Goal: Transaction & Acquisition: Purchase product/service

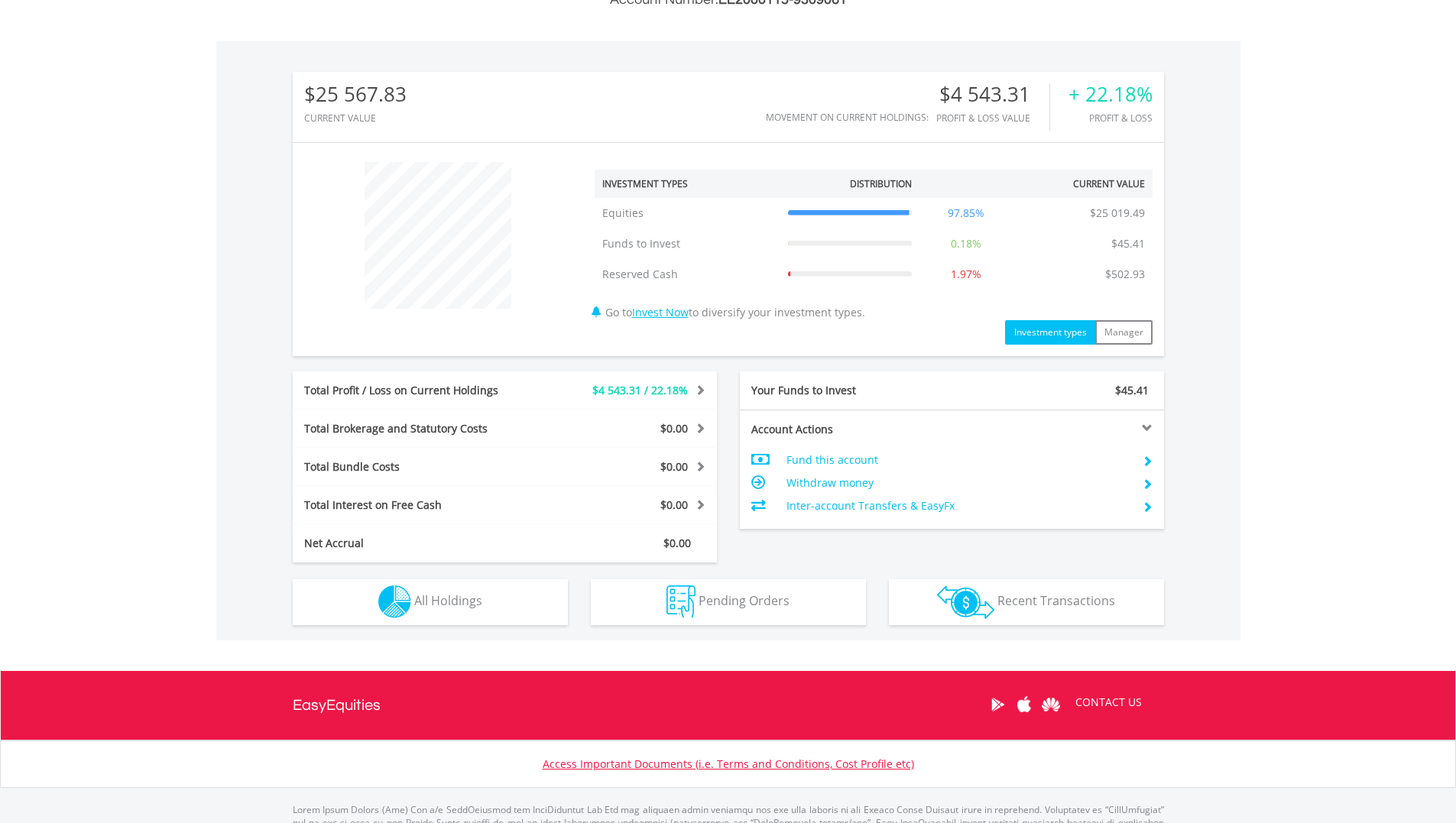
scroll to position [500, 0]
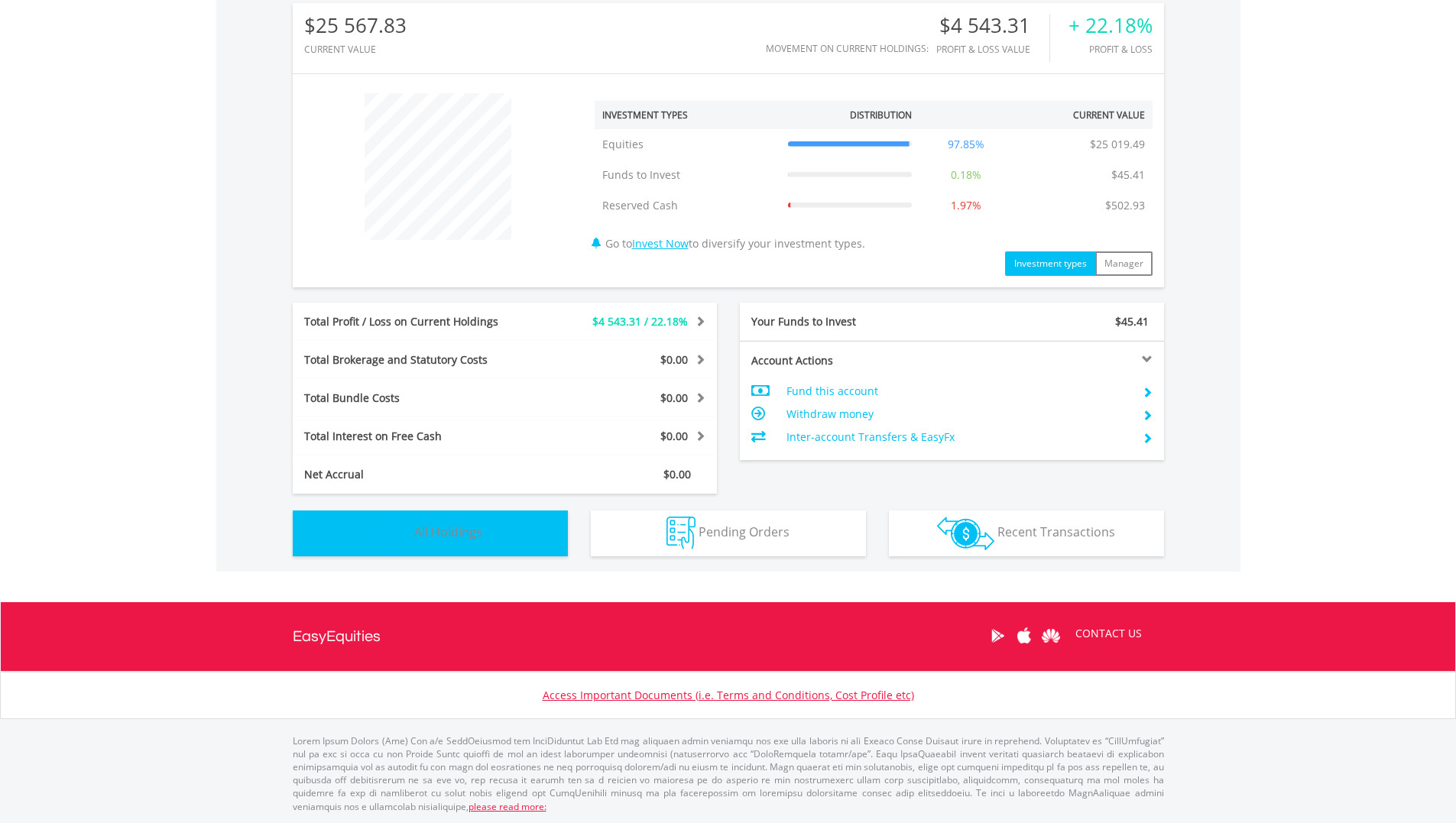
click at [458, 532] on span "All Holdings" at bounding box center [447, 531] width 68 height 17
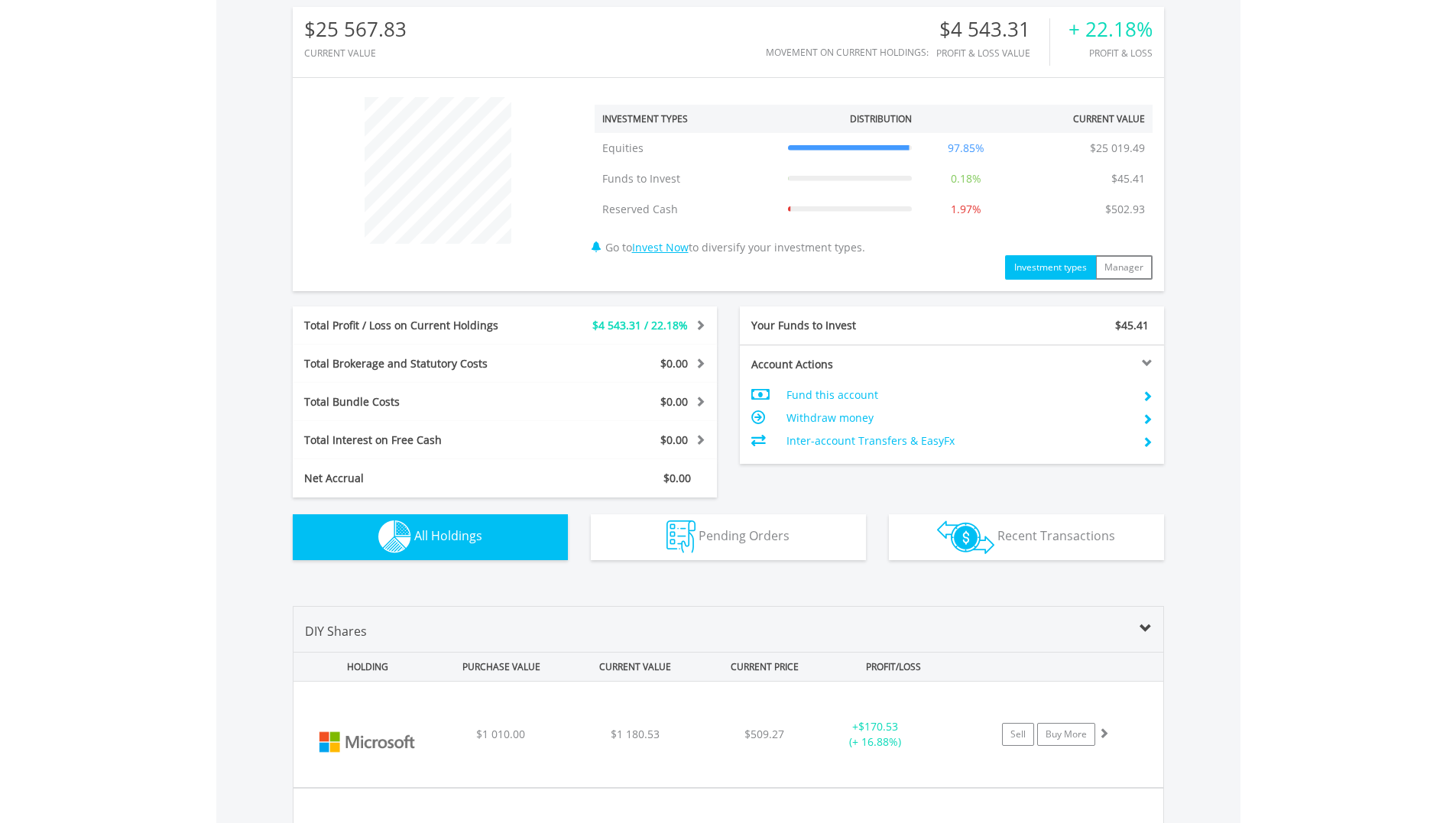
scroll to position [344, 0]
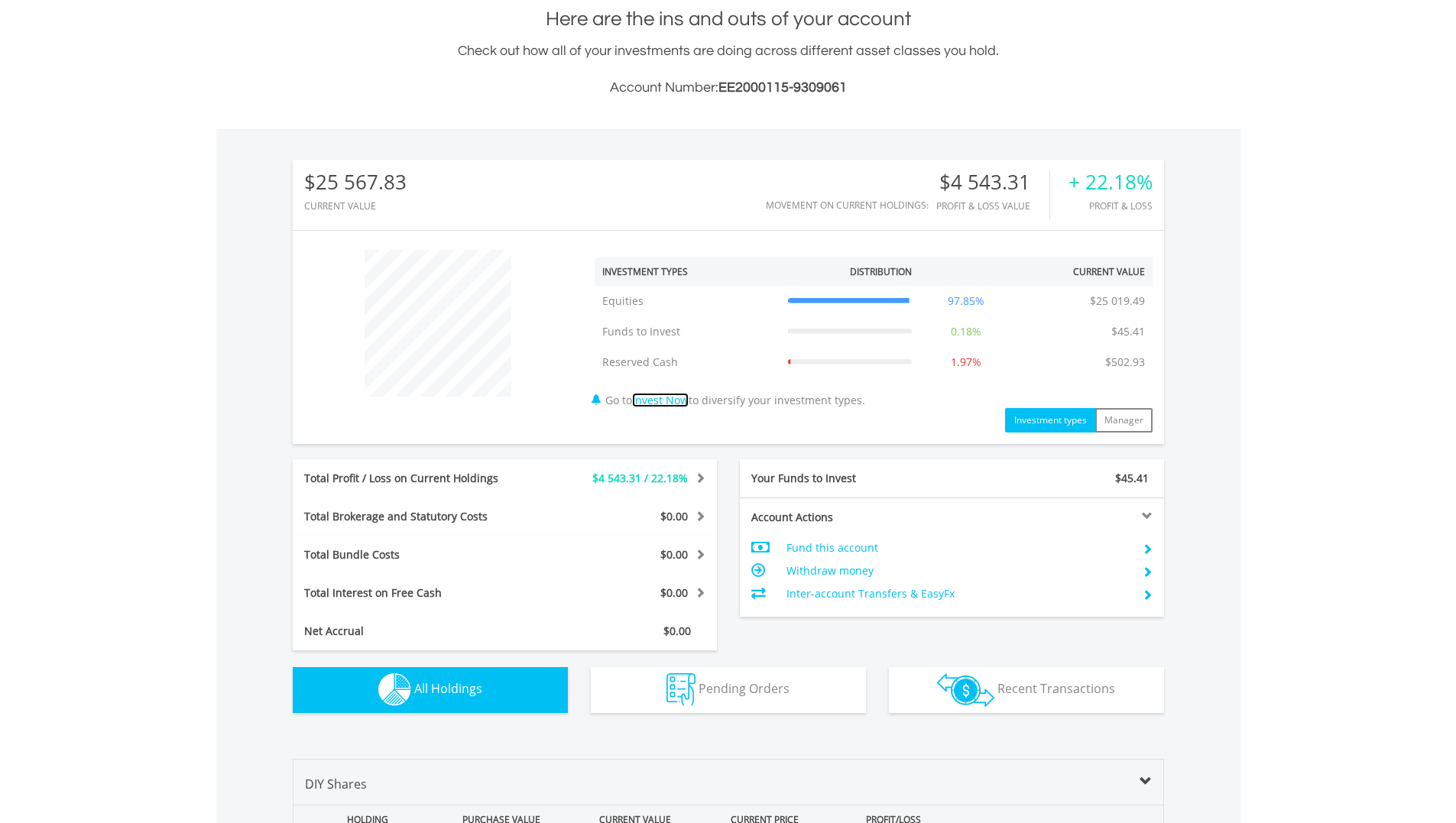
click at [660, 400] on link "Invest Now" at bounding box center [661, 400] width 57 height 14
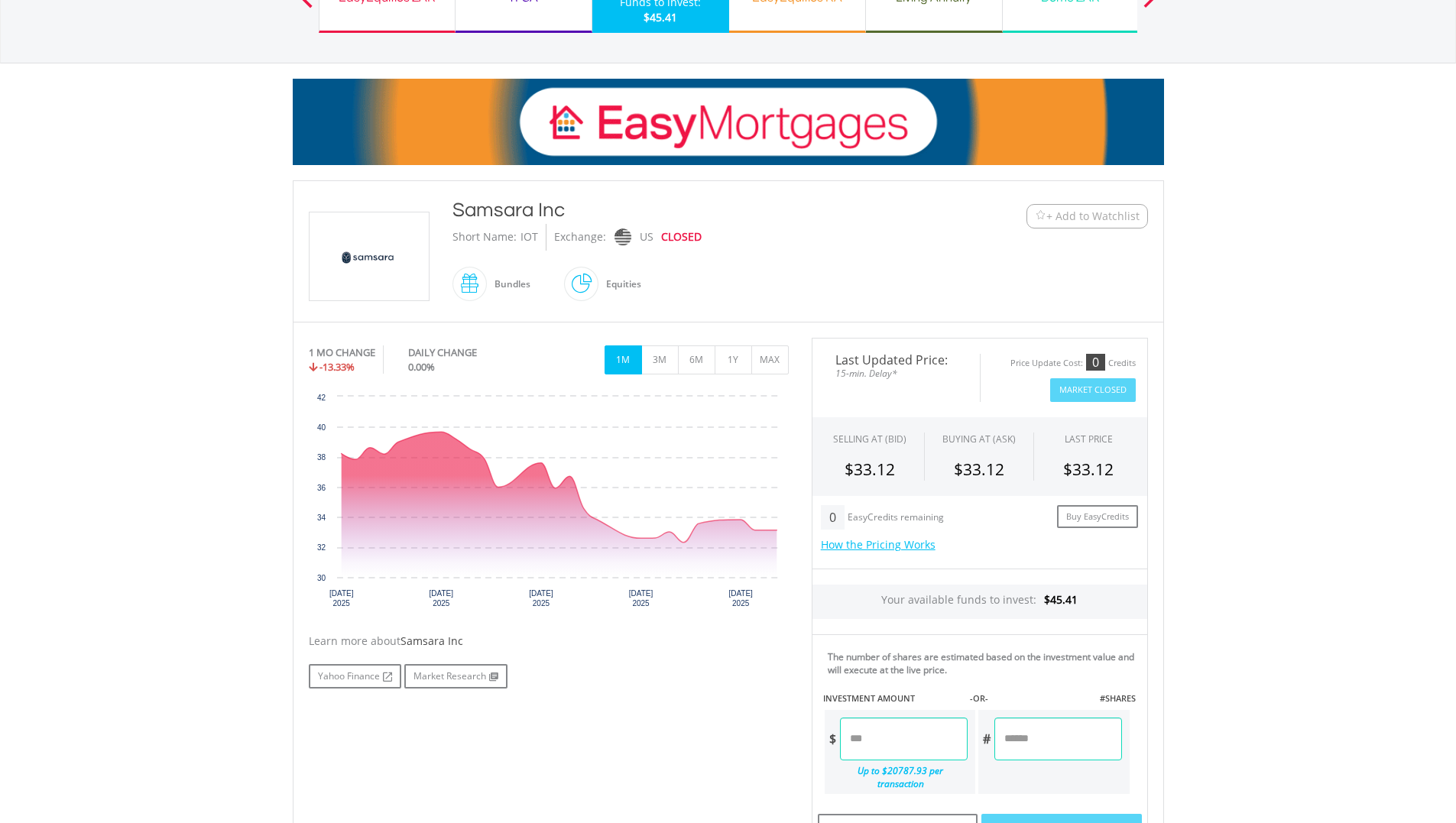
scroll to position [153, 0]
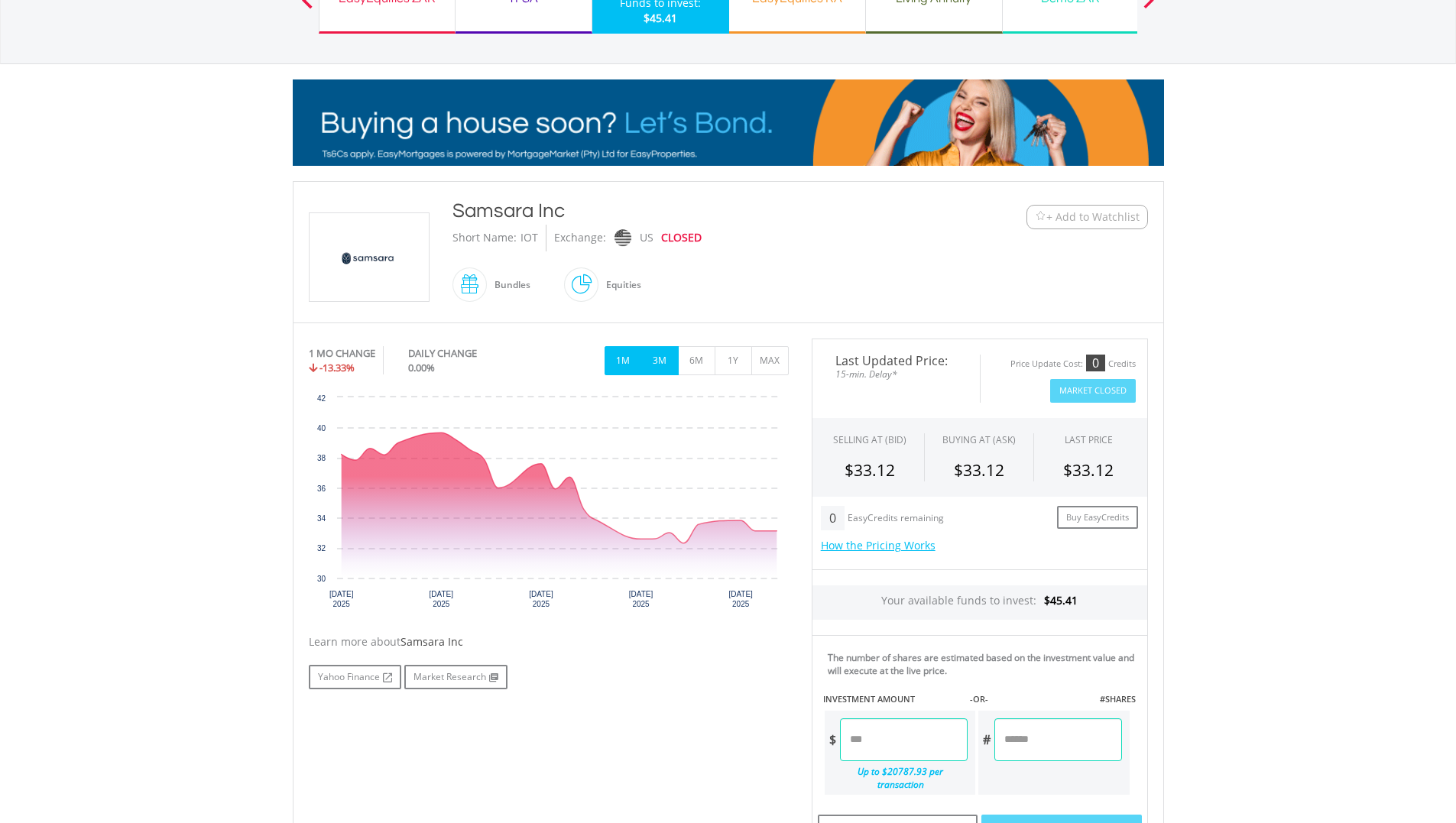
click at [665, 362] on button "3M" at bounding box center [660, 360] width 37 height 29
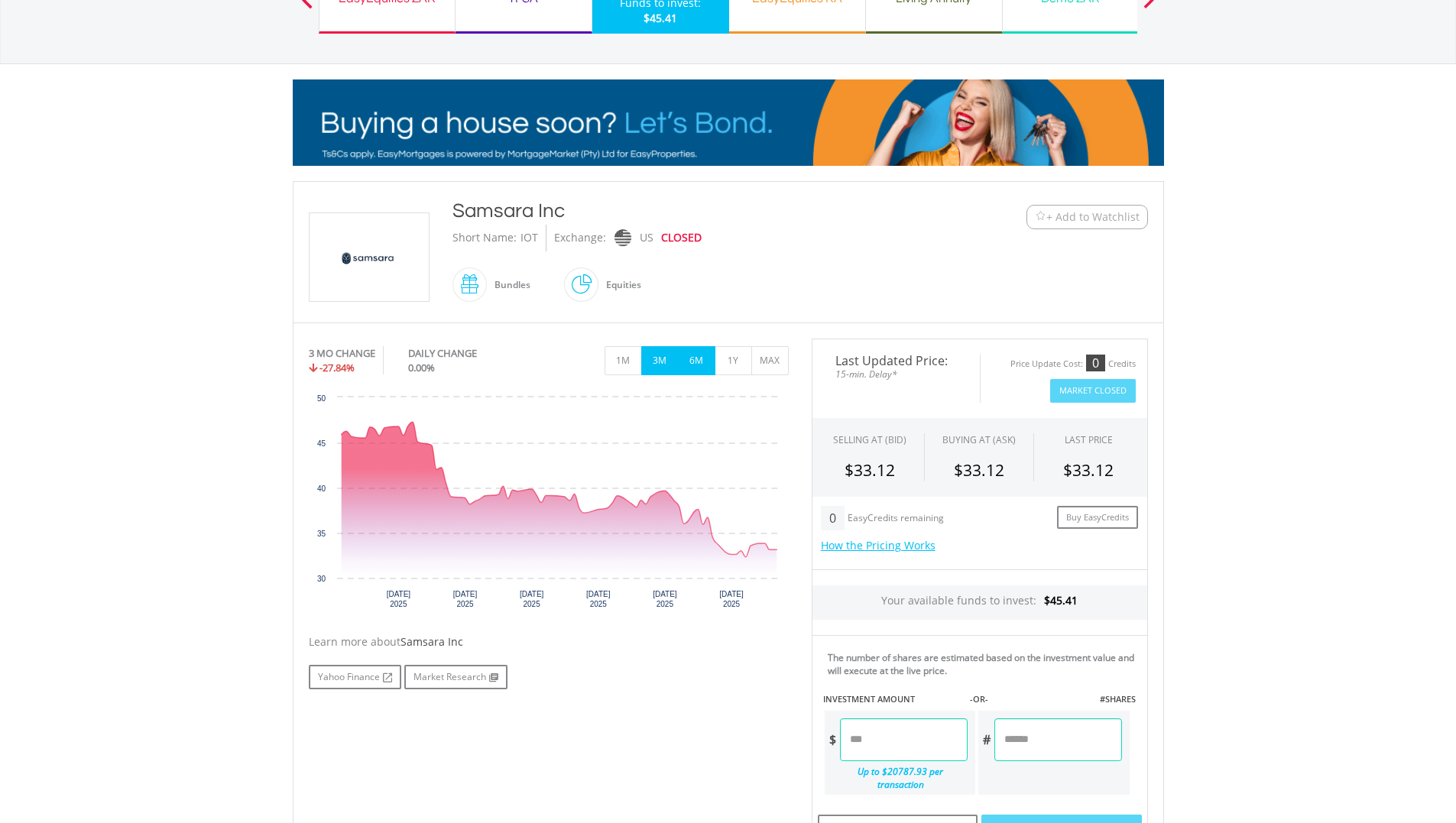
click at [702, 365] on button "6M" at bounding box center [696, 360] width 37 height 29
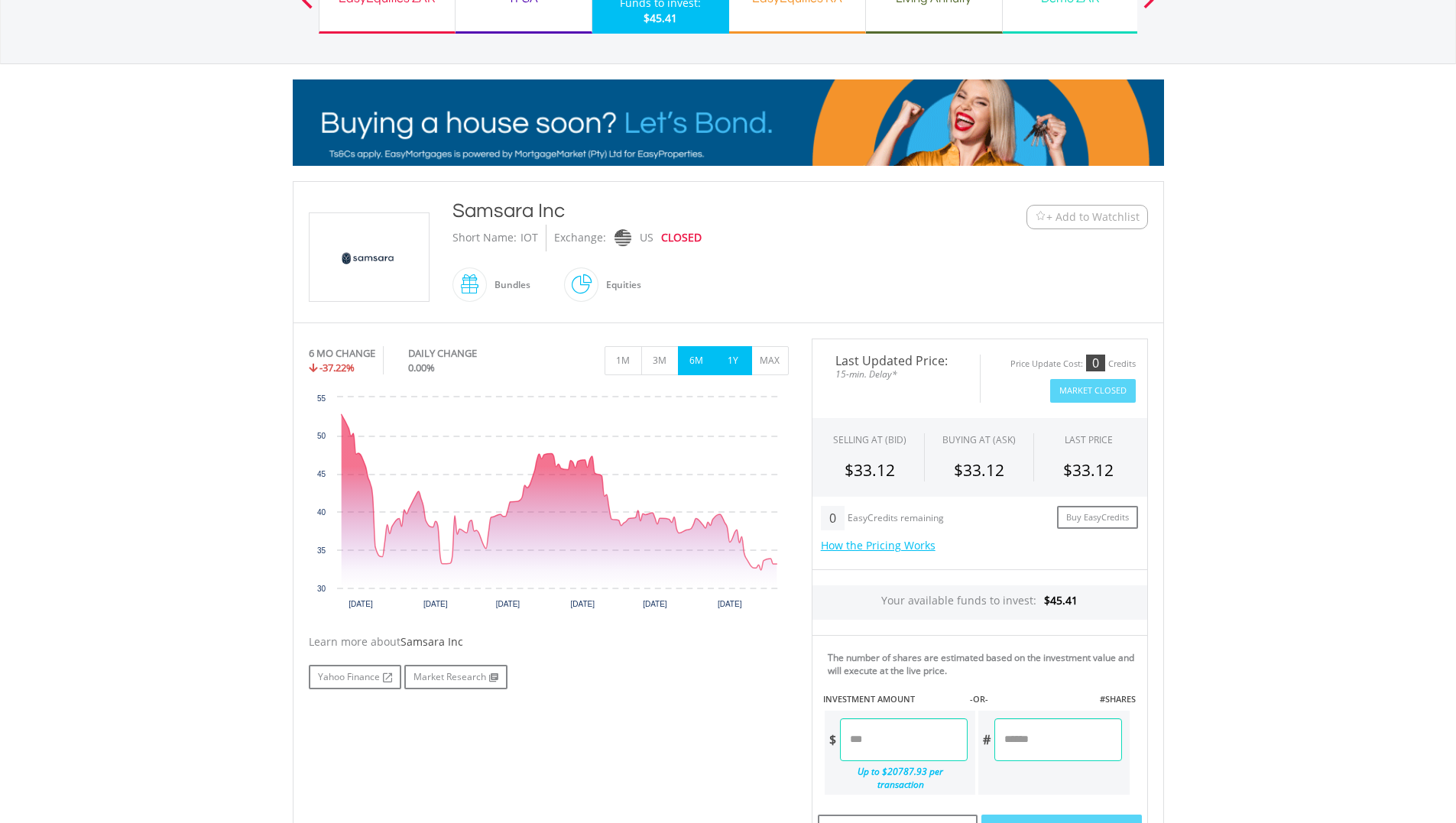
click at [730, 351] on button "1Y" at bounding box center [733, 360] width 37 height 29
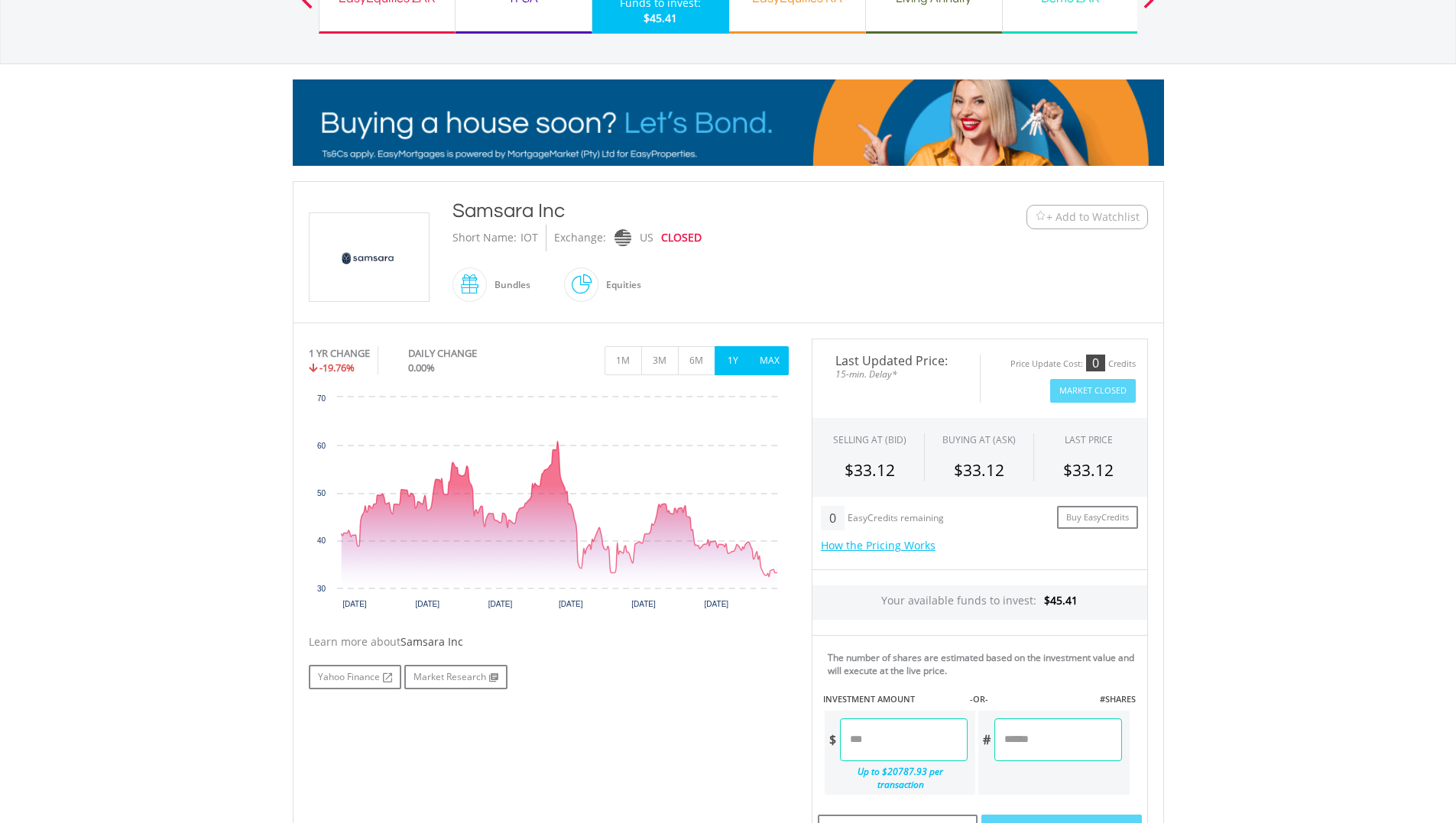
click at [761, 360] on button "MAX" at bounding box center [769, 360] width 37 height 29
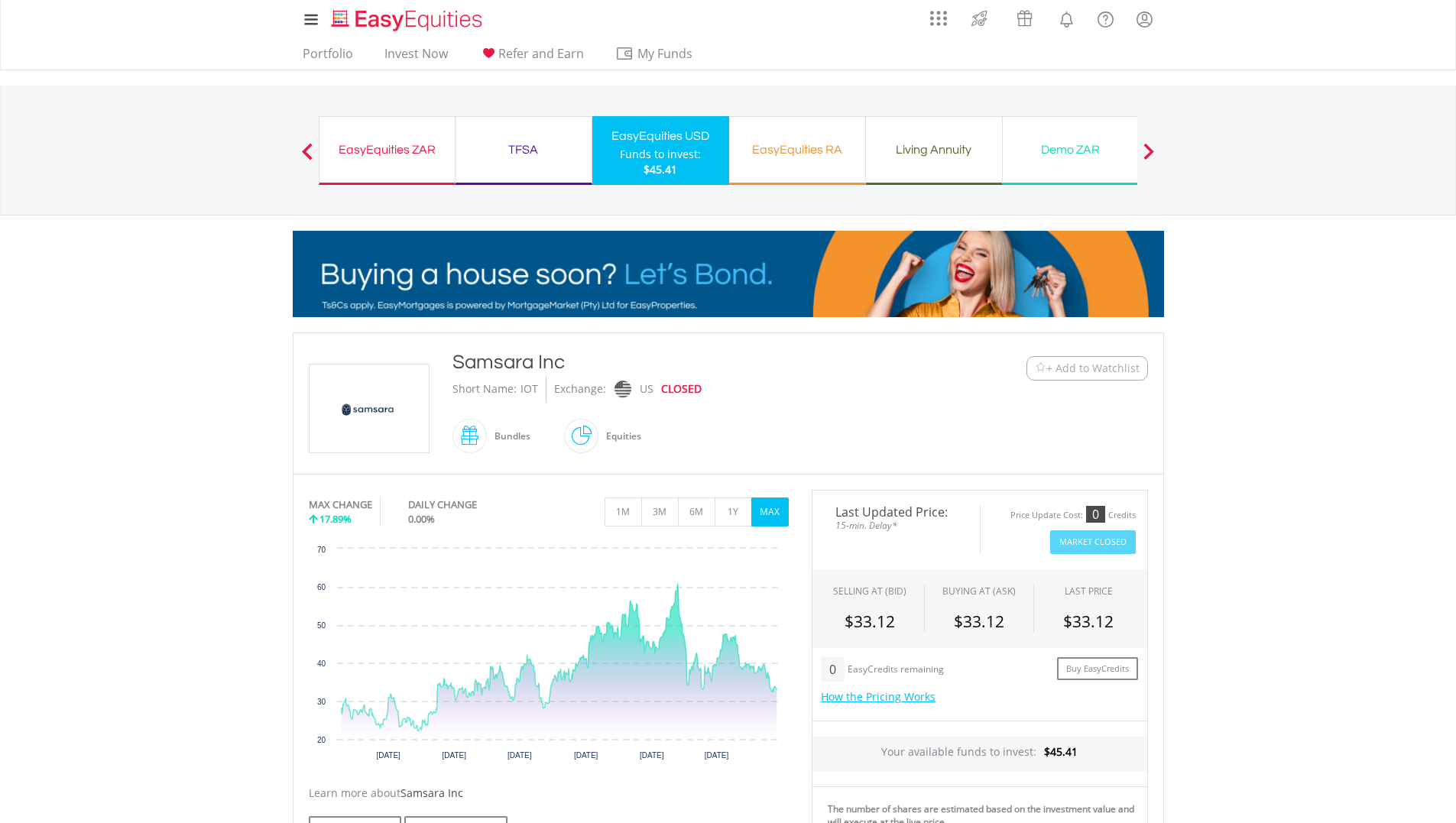
scroll to position [0, 0]
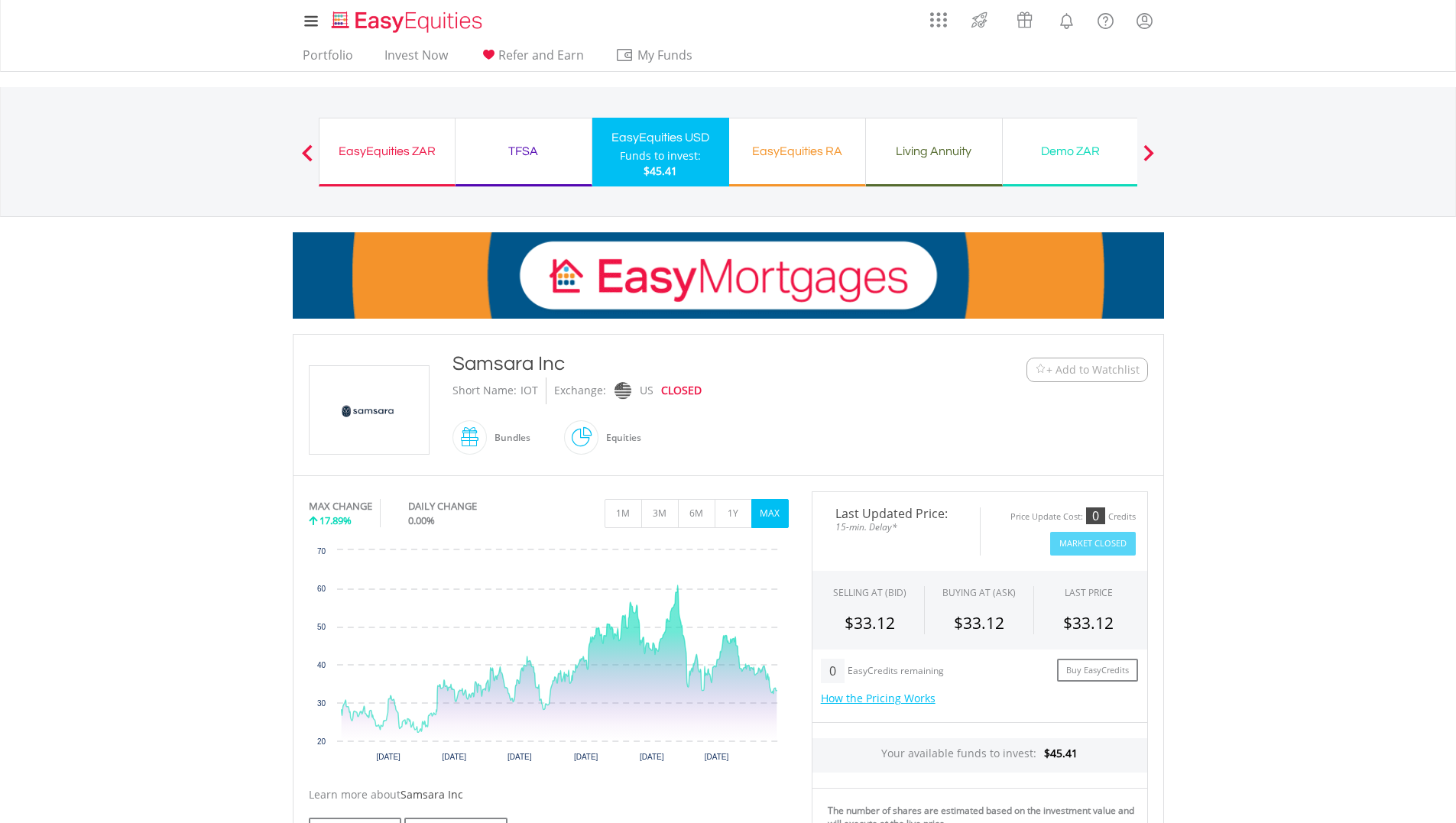
click at [312, 151] on span at bounding box center [307, 153] width 11 height 17
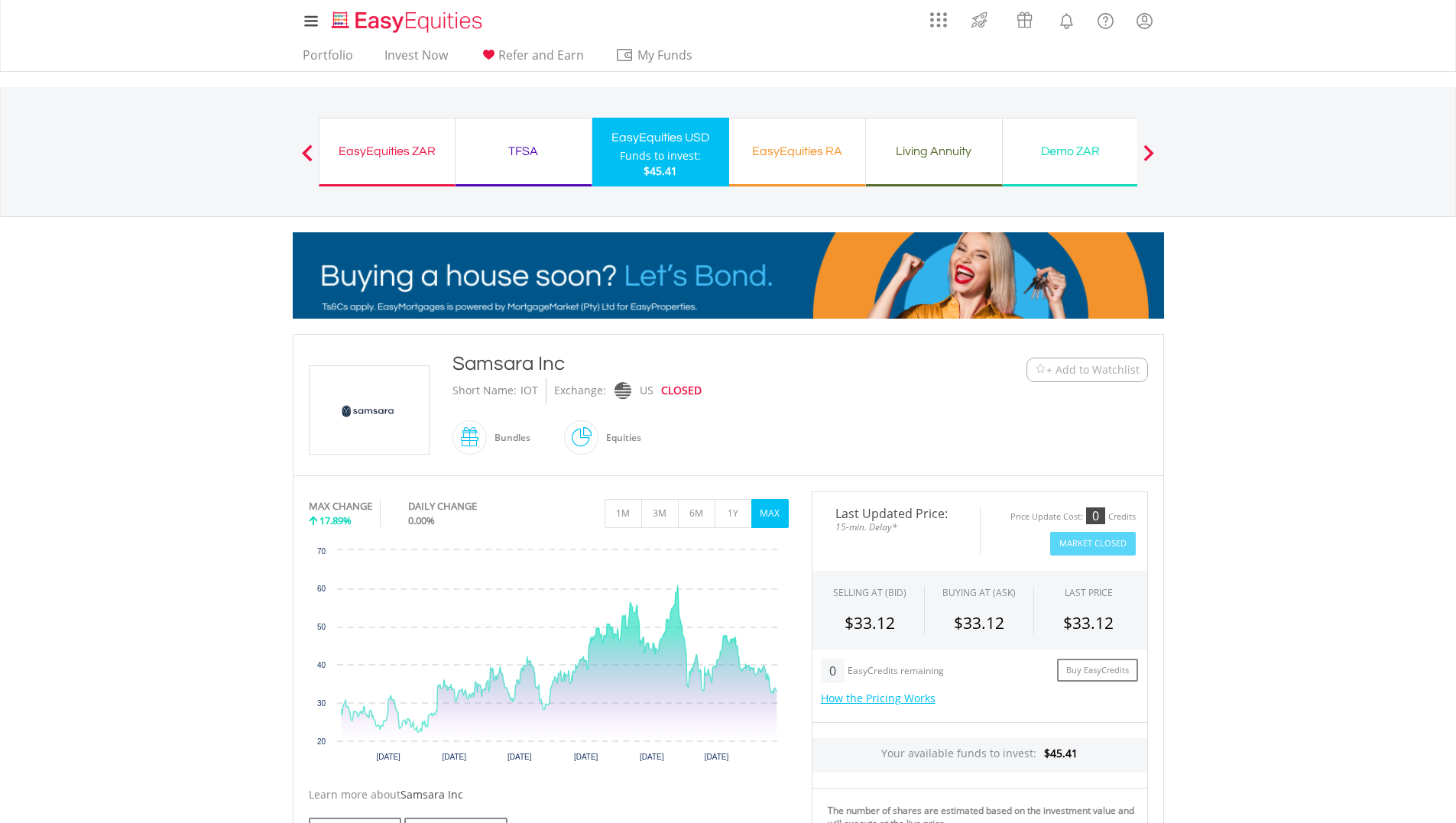
click at [306, 156] on button "Previous" at bounding box center [307, 159] width 31 height 15
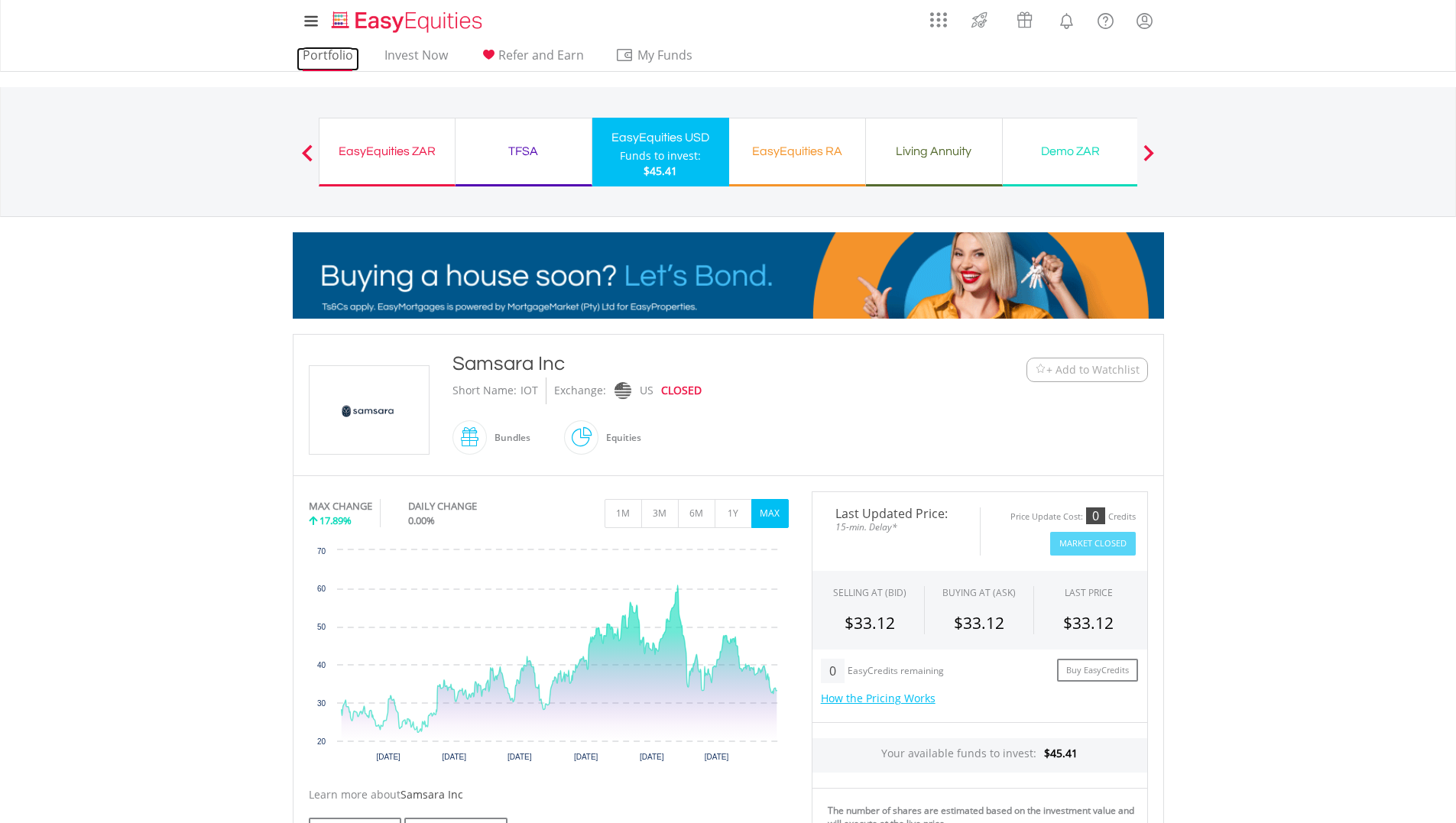
click at [328, 51] on link "Portfolio" at bounding box center [327, 59] width 62 height 23
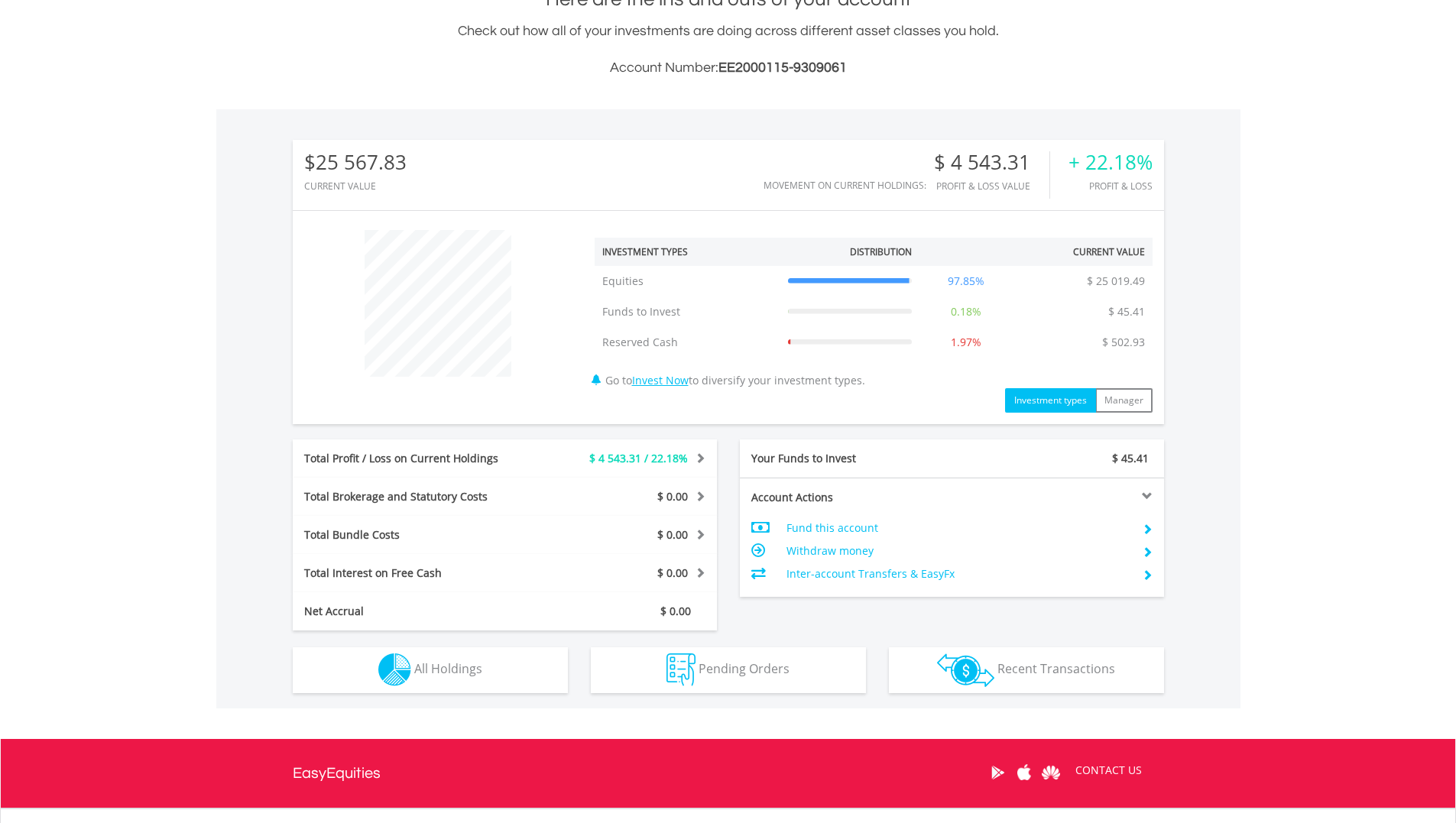
scroll to position [459, 0]
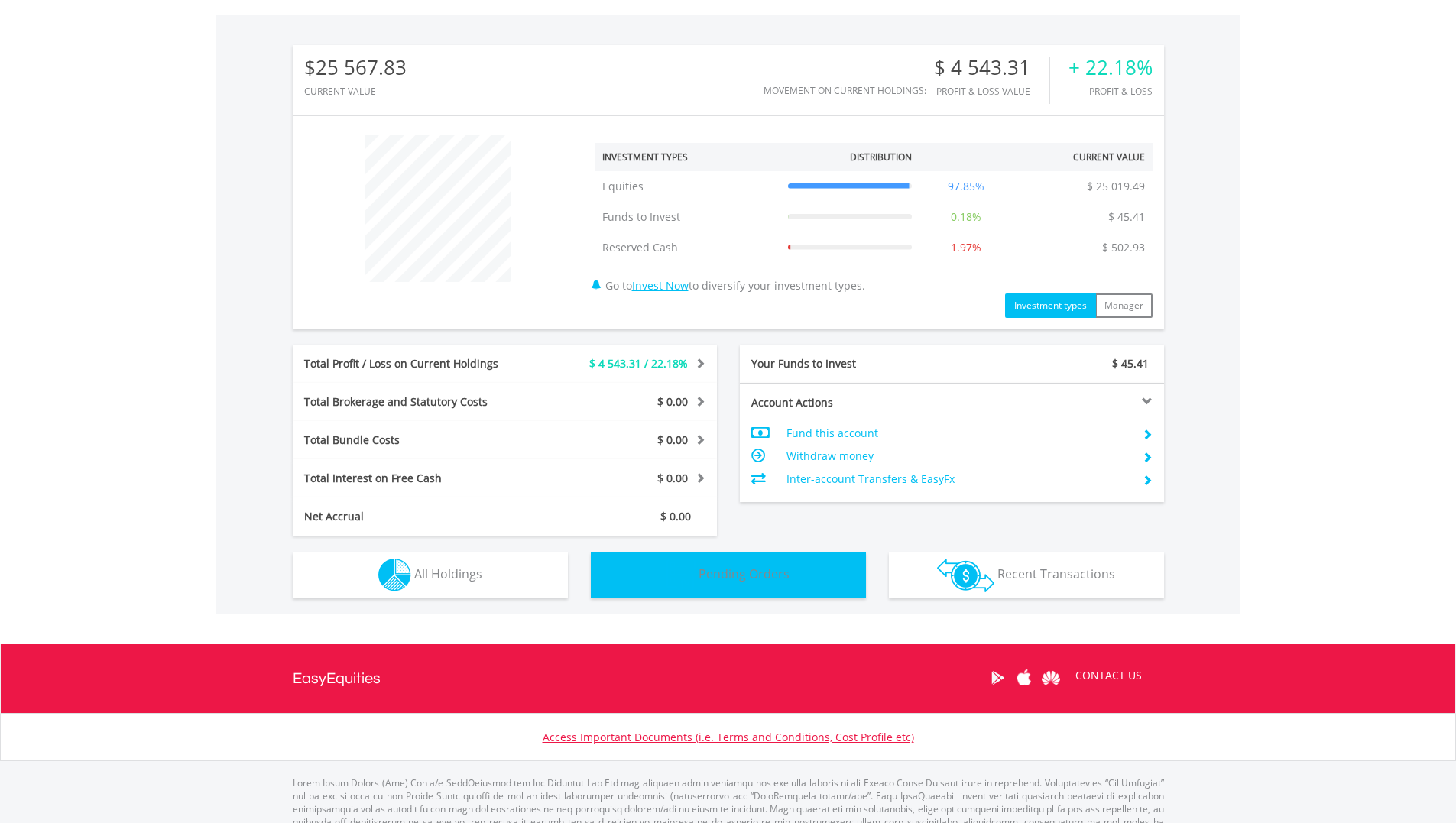
click at [710, 573] on span "Pending Orders" at bounding box center [744, 574] width 91 height 17
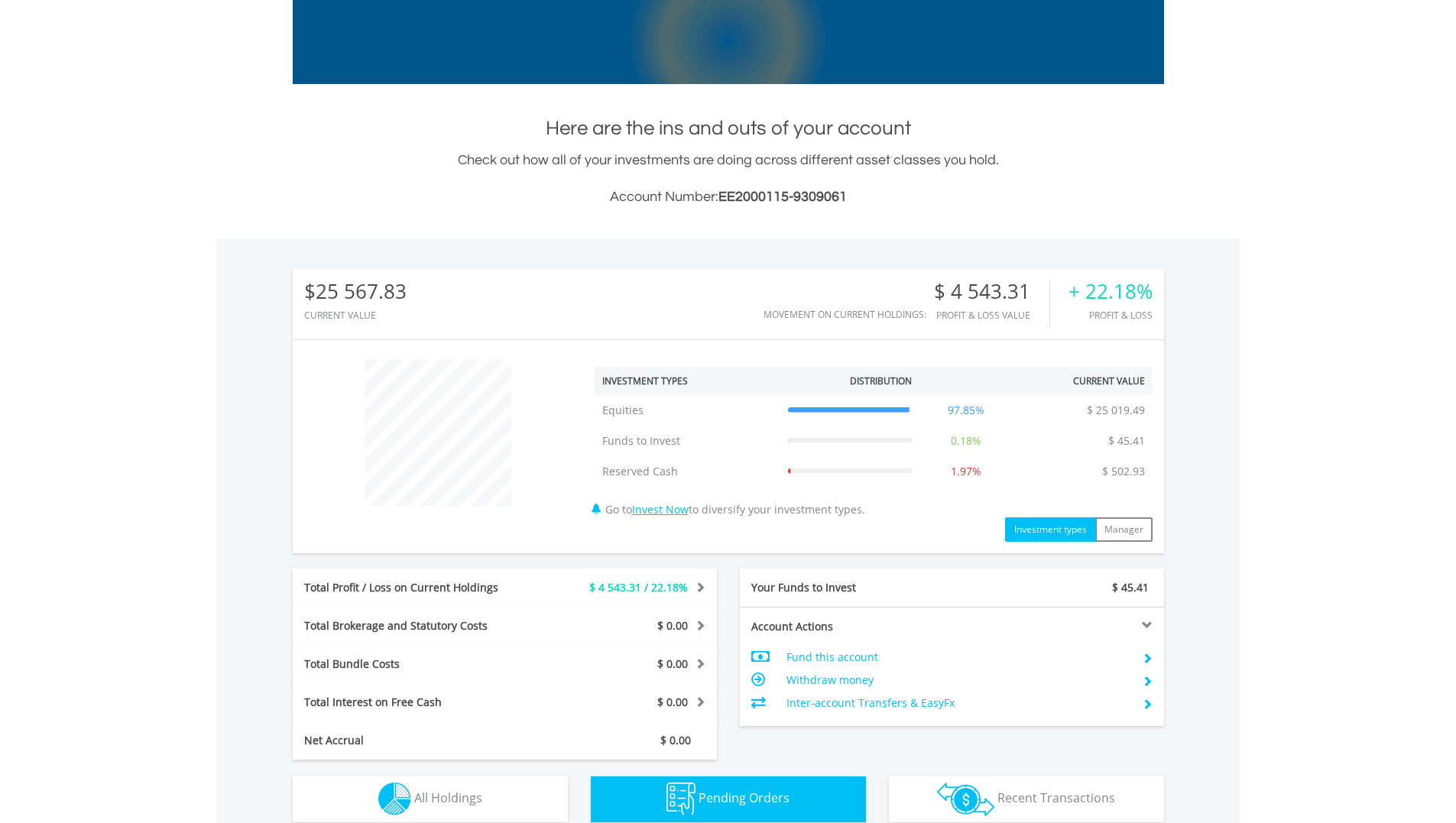
scroll to position [0, 0]
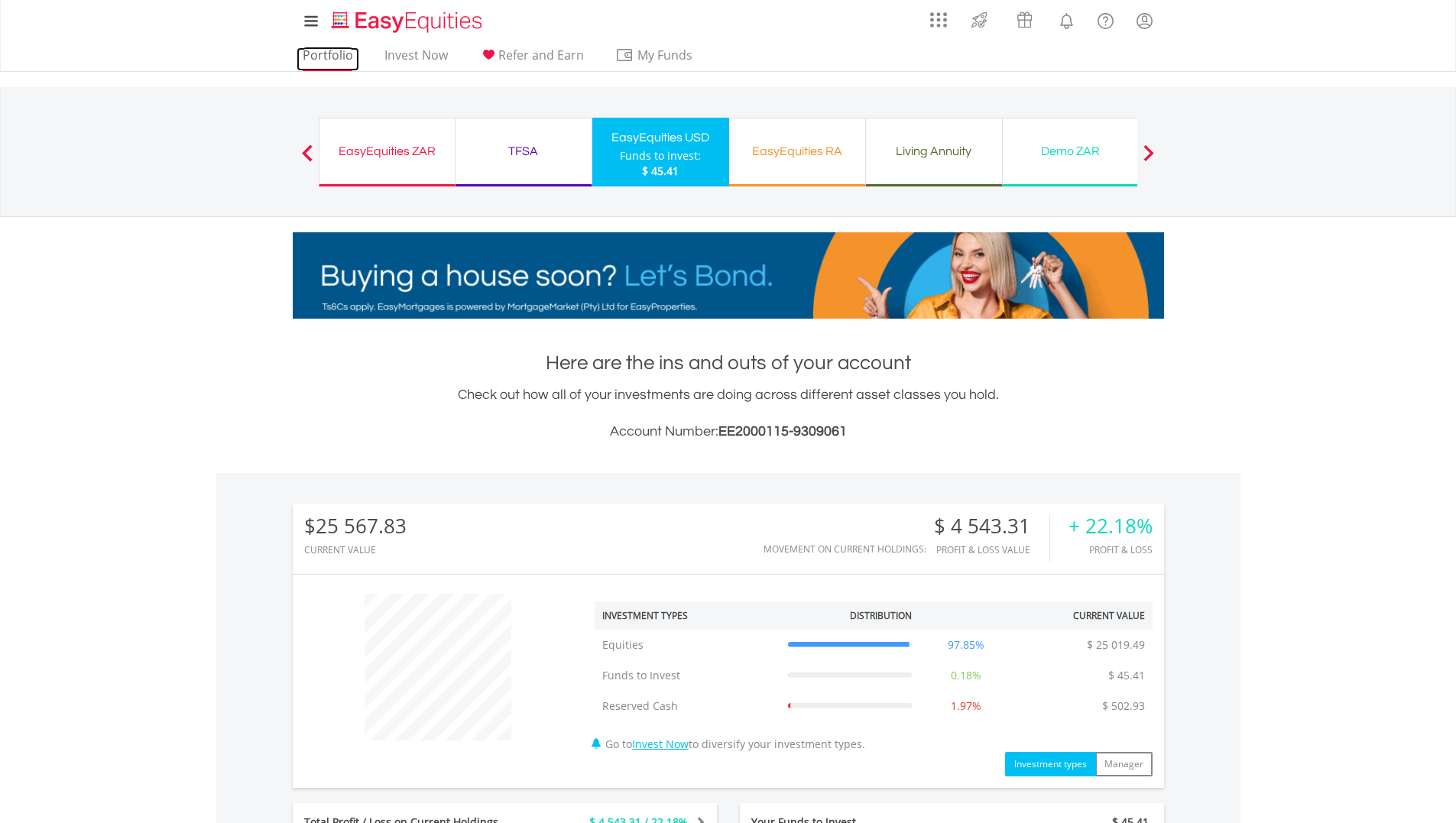
click at [318, 53] on link "Portfolio" at bounding box center [327, 59] width 62 height 23
